Goal: Task Accomplishment & Management: Use online tool/utility

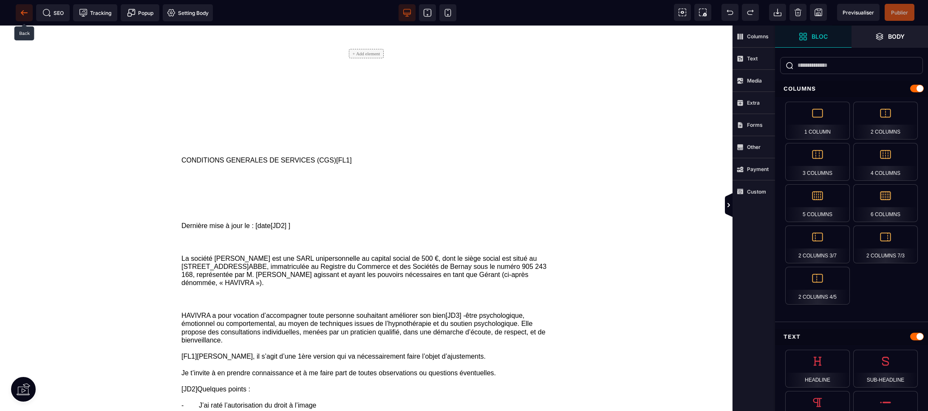
click at [23, 10] on icon at bounding box center [24, 13] width 9 height 9
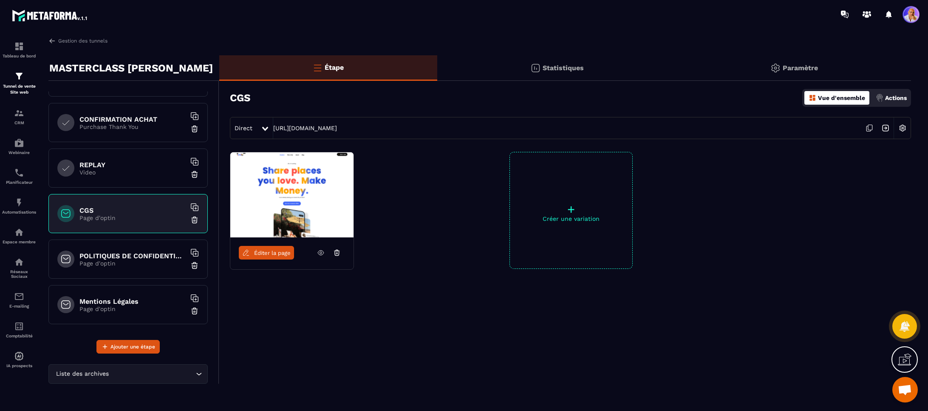
scroll to position [399, 0]
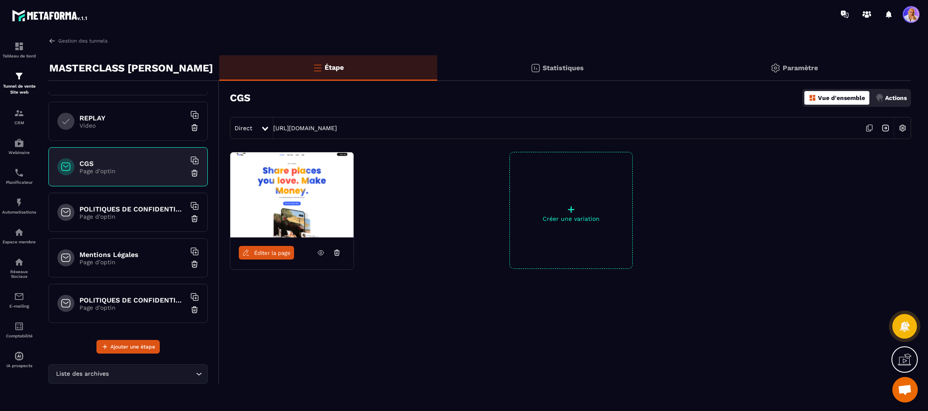
click at [133, 214] on p "Page d'optin" at bounding box center [132, 216] width 106 height 7
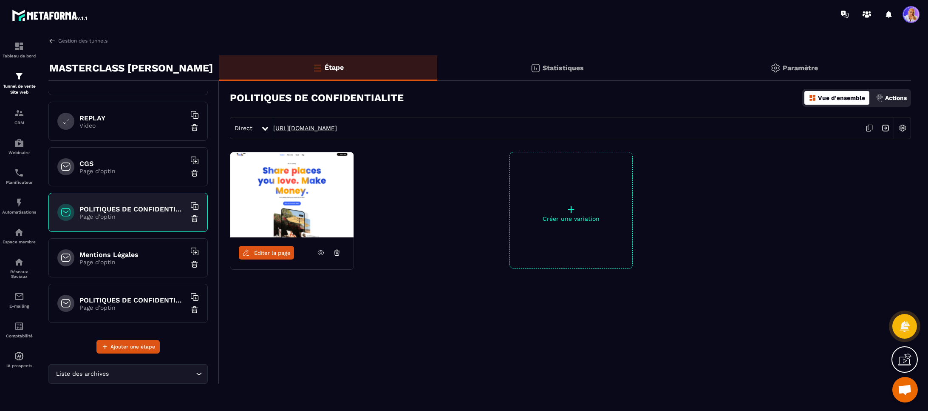
drag, startPoint x: 433, startPoint y: 125, endPoint x: 278, endPoint y: 126, distance: 155.6
click at [273, 126] on div "Direct [URL][DOMAIN_NAME]" at bounding box center [570, 128] width 681 height 22
copy link "[URL][DOMAIN_NAME]"
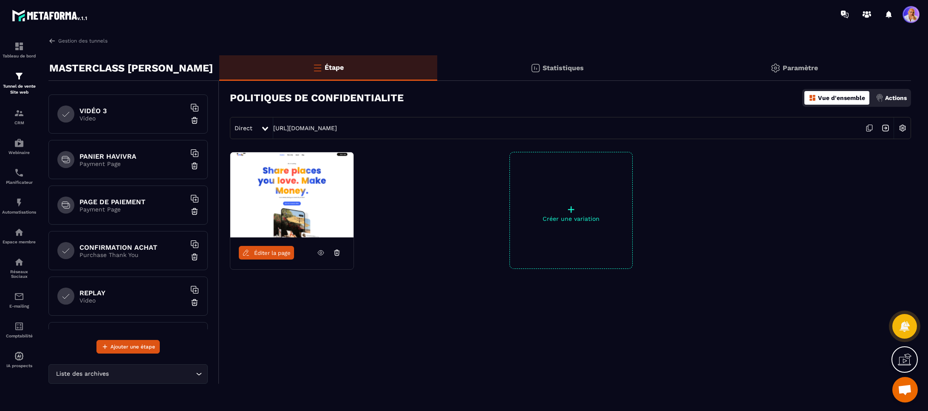
scroll to position [223, 0]
click at [130, 207] on h6 "PAGE DE PAIEMENT" at bounding box center [132, 203] width 106 height 8
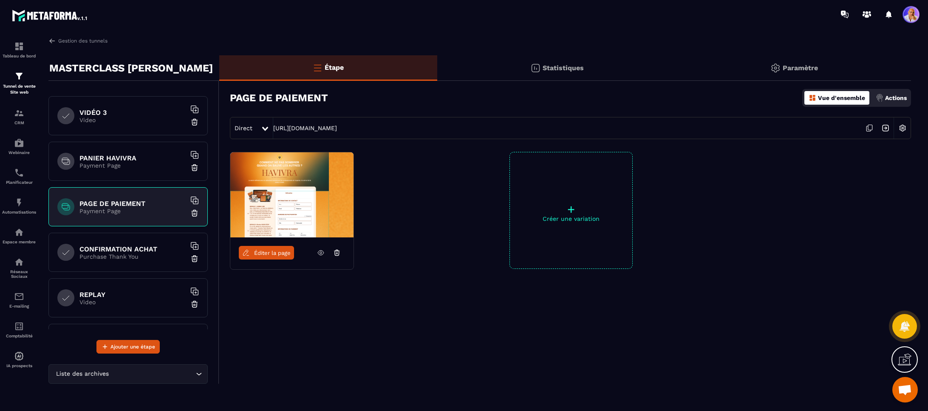
click at [264, 253] on span "Éditer la page" at bounding box center [272, 253] width 37 height 6
